Goal: Find specific page/section: Find specific page/section

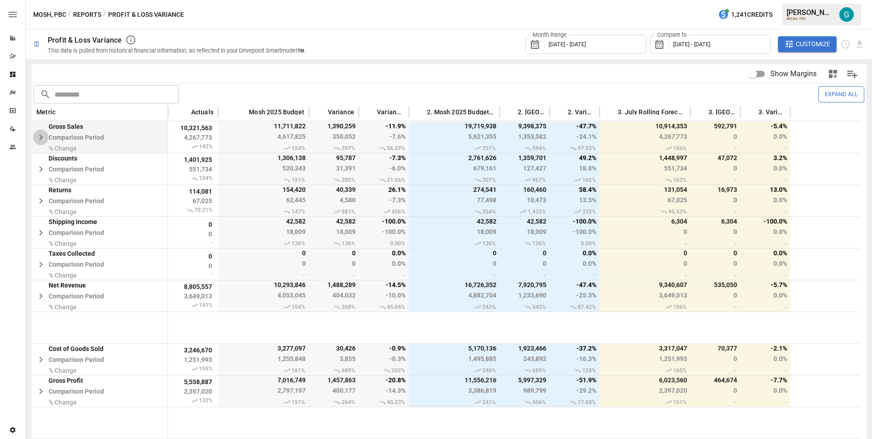
click at [44, 136] on icon "button" at bounding box center [40, 137] width 11 height 11
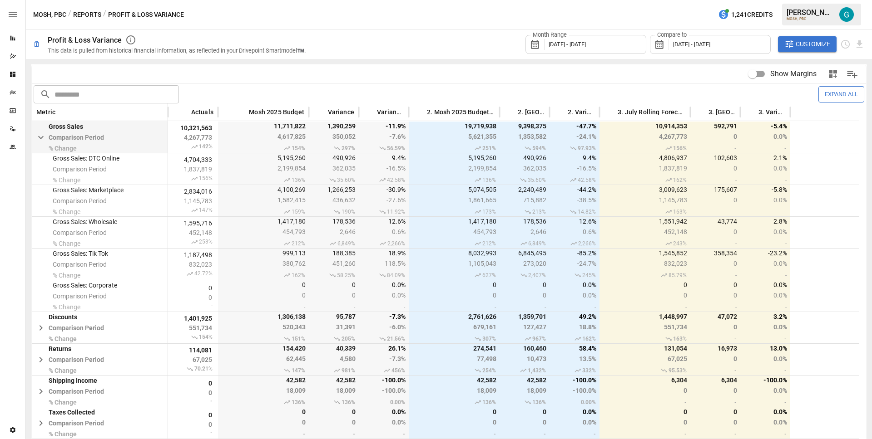
click at [42, 136] on icon "button" at bounding box center [40, 137] width 11 height 11
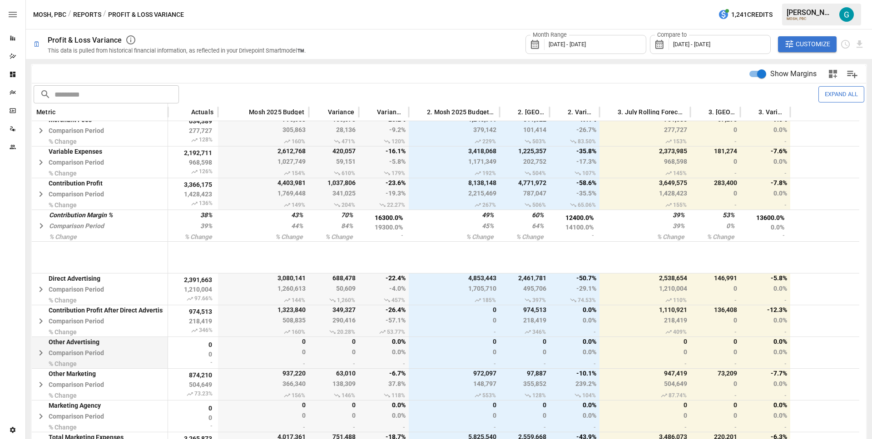
scroll to position [511, 0]
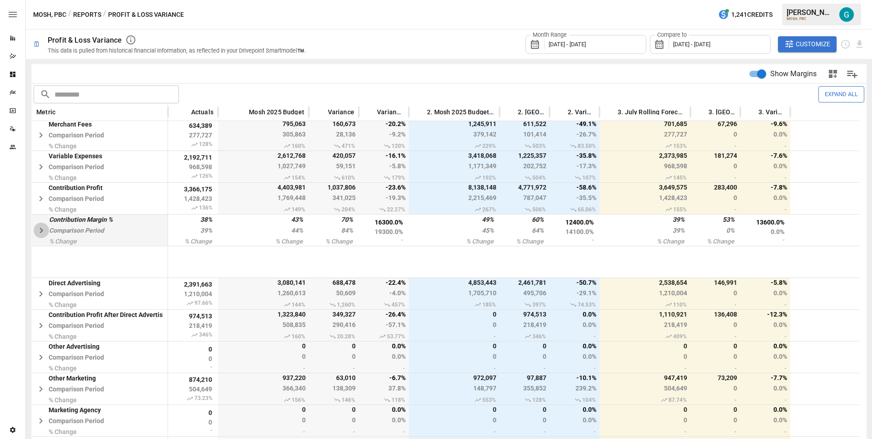
click at [44, 228] on icon "button" at bounding box center [41, 230] width 11 height 11
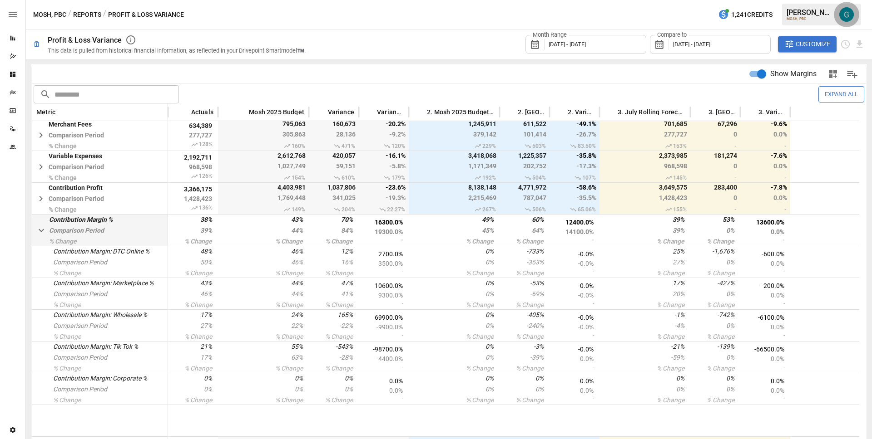
click at [850, 16] on img "Gavin Acres" at bounding box center [846, 14] width 15 height 15
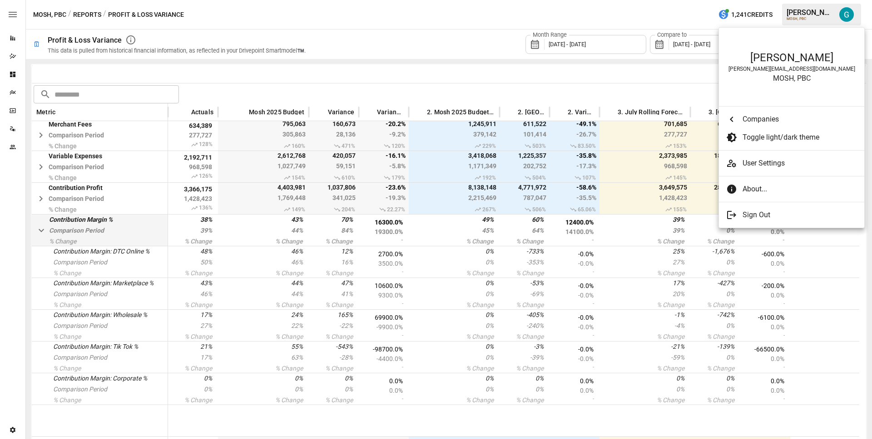
scroll to position [3353, 0]
click at [763, 163] on span "User Settings" at bounding box center [799, 163] width 114 height 11
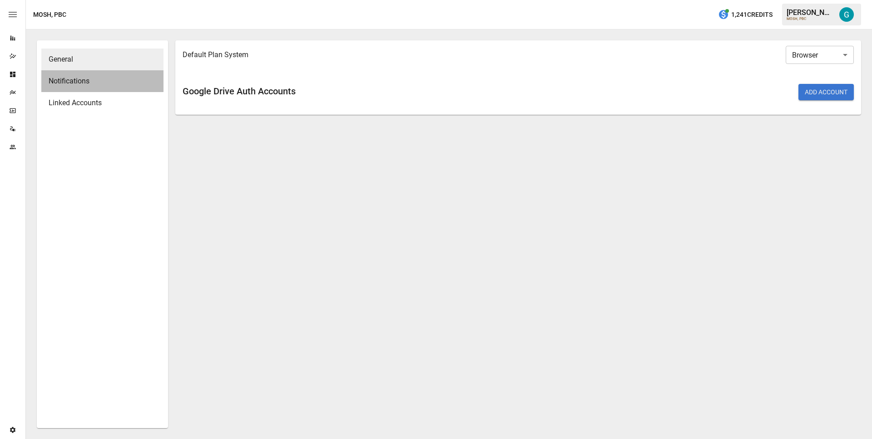
click at [111, 86] on span "Notifications" at bounding box center [103, 81] width 108 height 11
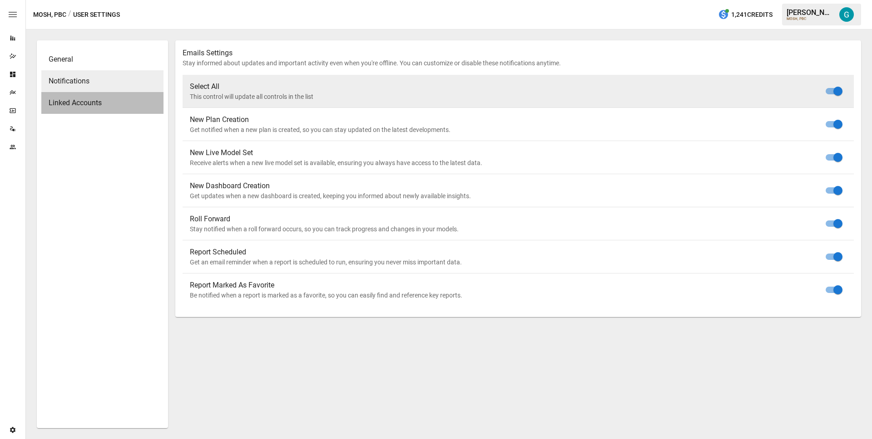
click at [103, 98] on span "Linked Accounts" at bounding box center [103, 103] width 108 height 11
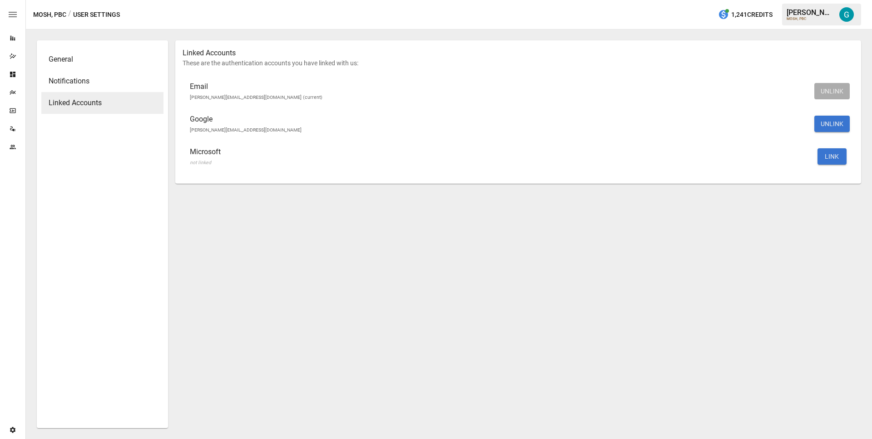
click at [86, 59] on span "General" at bounding box center [103, 59] width 108 height 11
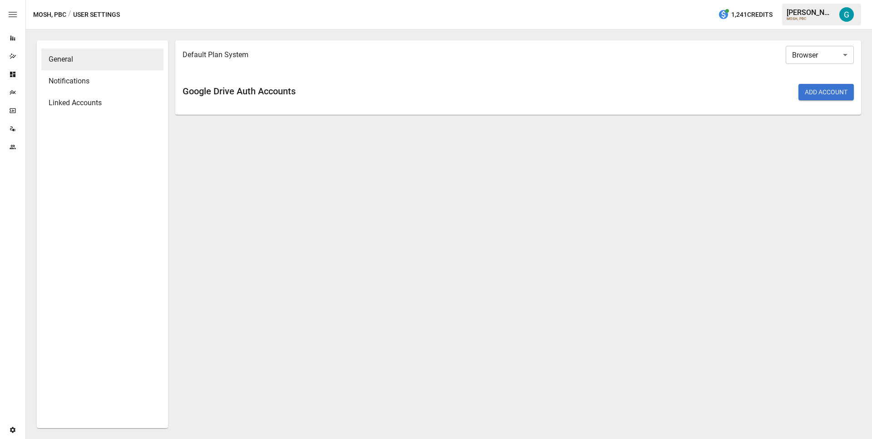
click at [8, 151] on div "Team" at bounding box center [12, 147] width 25 height 18
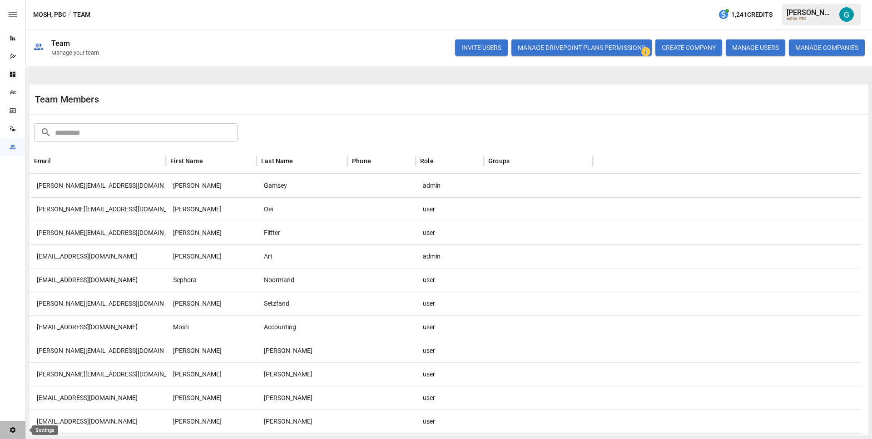
click at [16, 433] on div "Settings" at bounding box center [12, 430] width 25 height 7
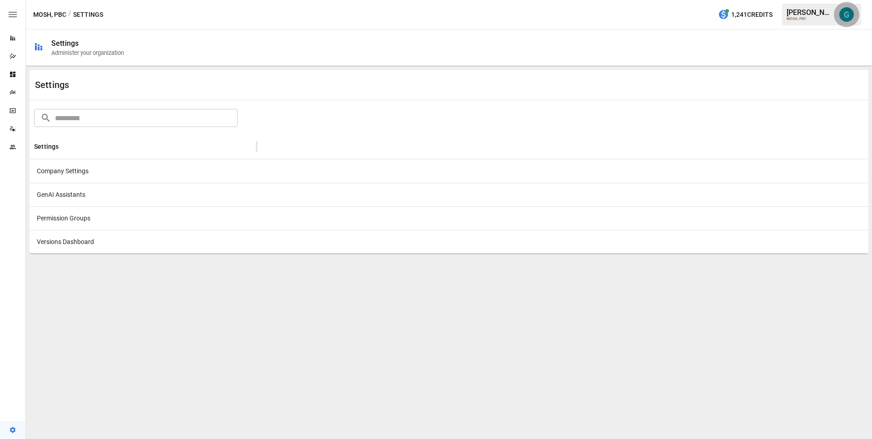
click at [852, 14] on img "Gavin Acres" at bounding box center [846, 14] width 15 height 15
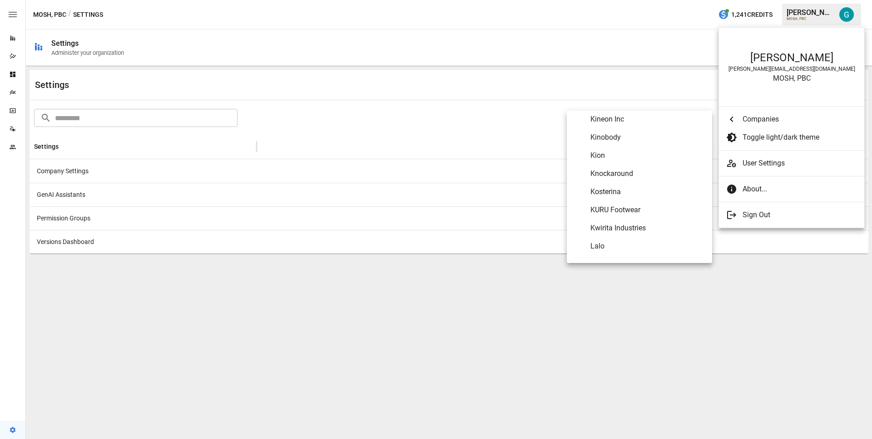
scroll to position [3368, 0]
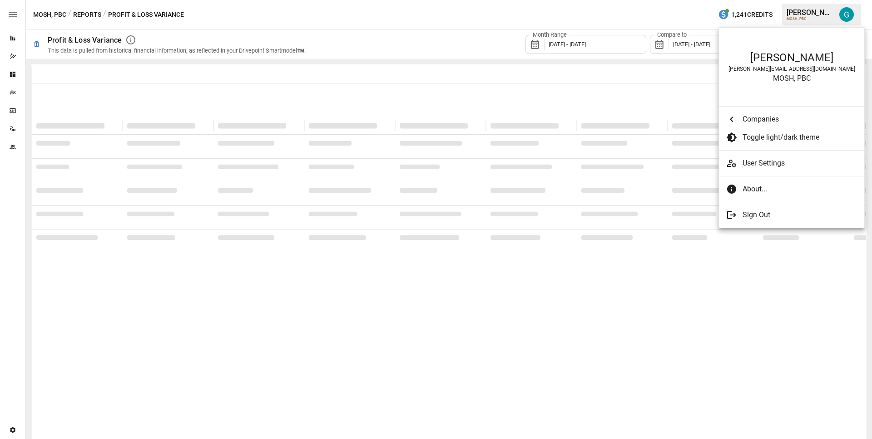
click at [660, 10] on div at bounding box center [436, 219] width 872 height 439
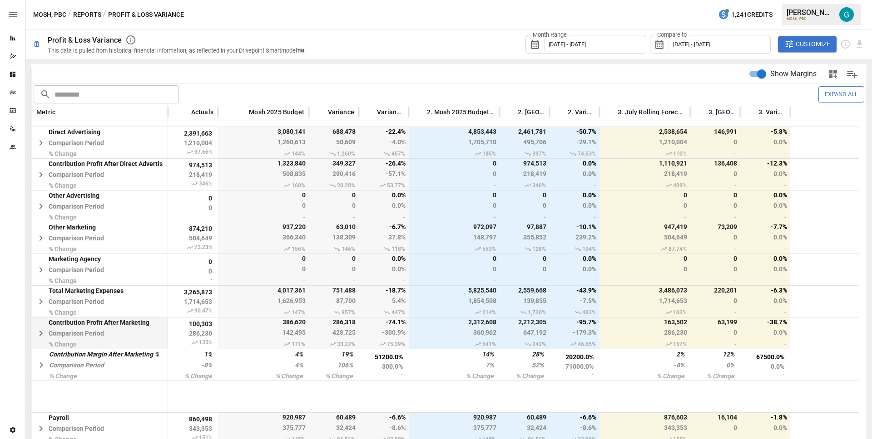
scroll to position [668, 0]
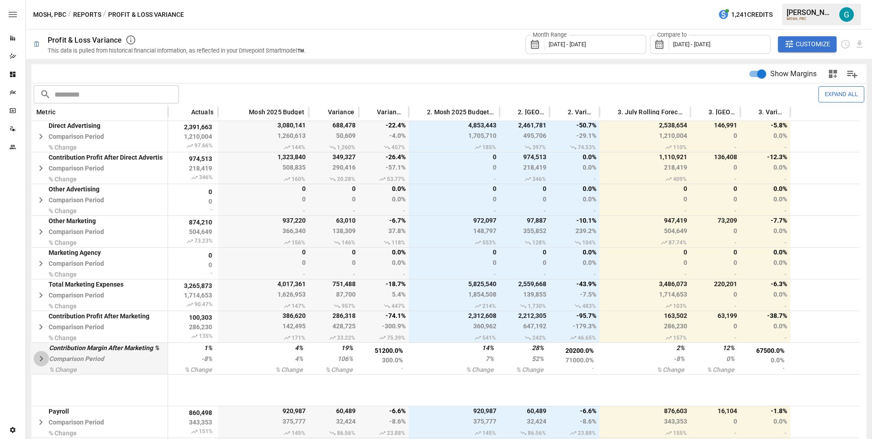
click at [44, 352] on button "button" at bounding box center [41, 358] width 15 height 15
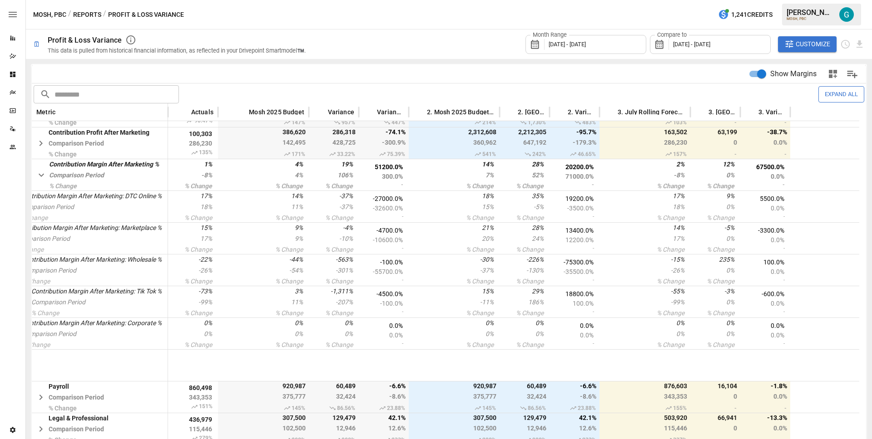
scroll to position [852, 0]
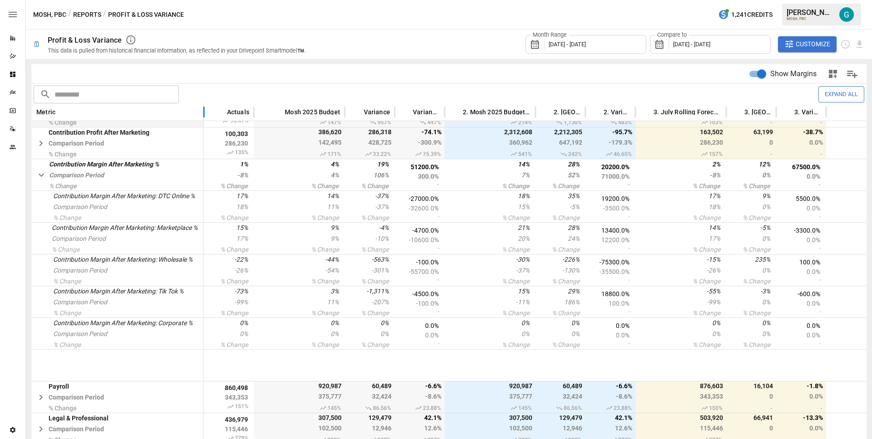
drag, startPoint x: 166, startPoint y: 109, endPoint x: 202, endPoint y: 123, distance: 38.5
click at [202, 123] on div "Metric Actuals Mosh 2025 Budget Variance Variance % 2. Mosh 2025 Budget High Ca…" at bounding box center [449, 302] width 834 height 397
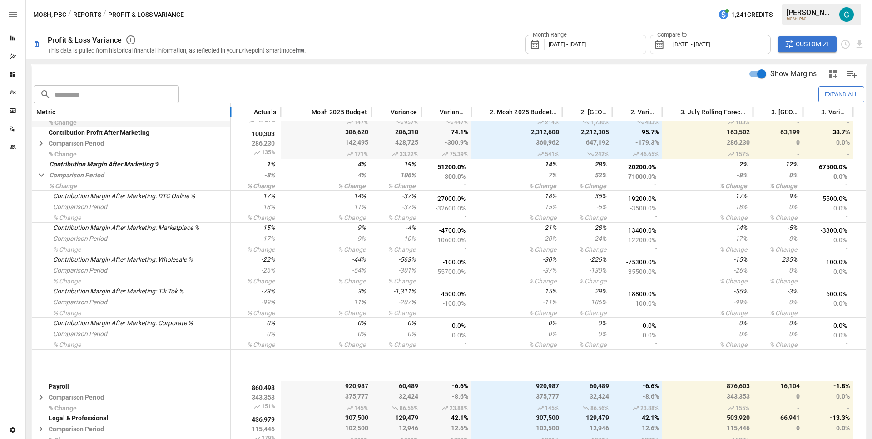
drag, startPoint x: 202, startPoint y: 114, endPoint x: 229, endPoint y: 124, distance: 28.6
click at [229, 124] on div "Metric Actuals Mosh 2025 Budget Variance Variance % 2. Mosh 2025 Budget High Ca…" at bounding box center [449, 302] width 834 height 397
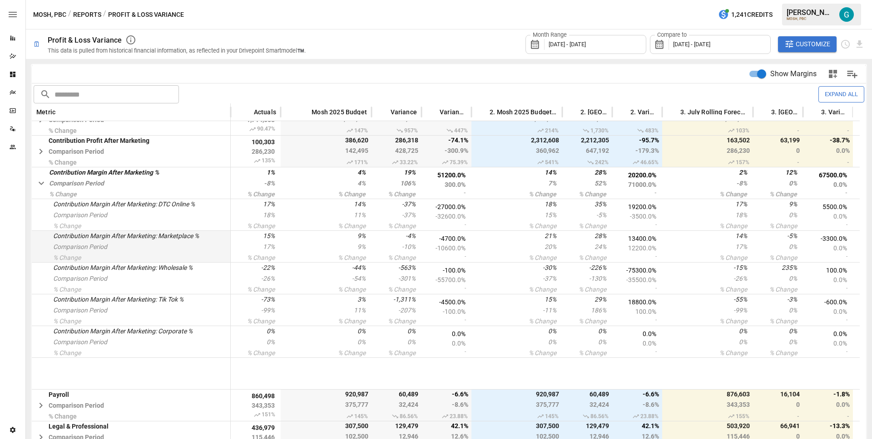
scroll to position [843, 0]
click at [84, 13] on button "Reports" at bounding box center [87, 14] width 28 height 11
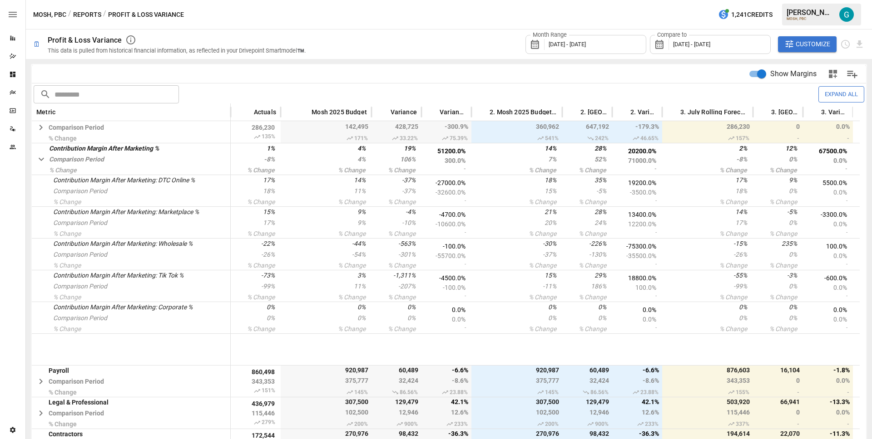
click at [52, 13] on button "MOSH, PBC" at bounding box center [49, 14] width 33 height 11
